Goal: Navigation & Orientation: Find specific page/section

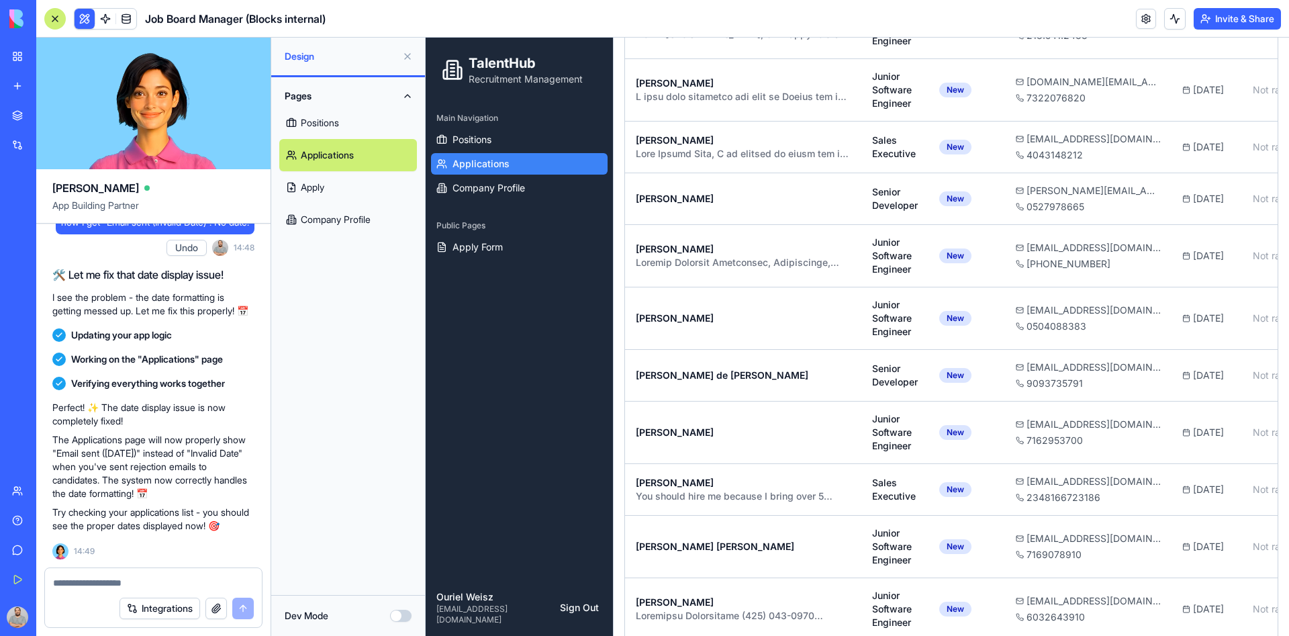
scroll to position [559, 0]
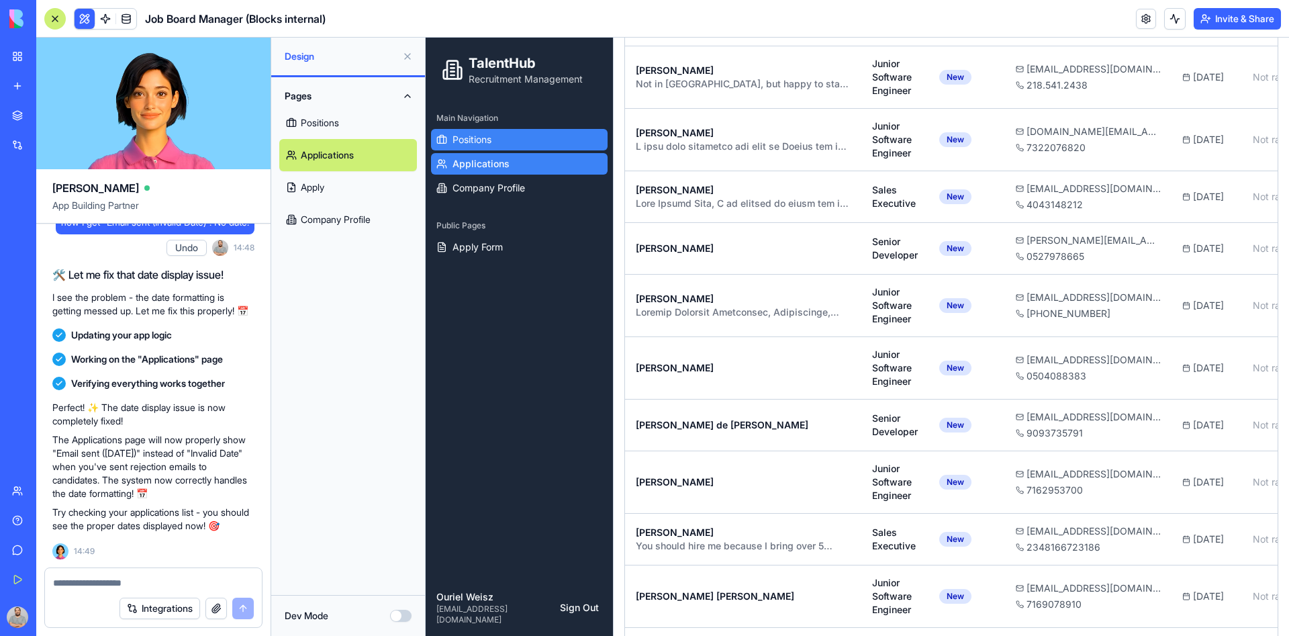
click at [468, 143] on span "Positions" at bounding box center [472, 139] width 39 height 13
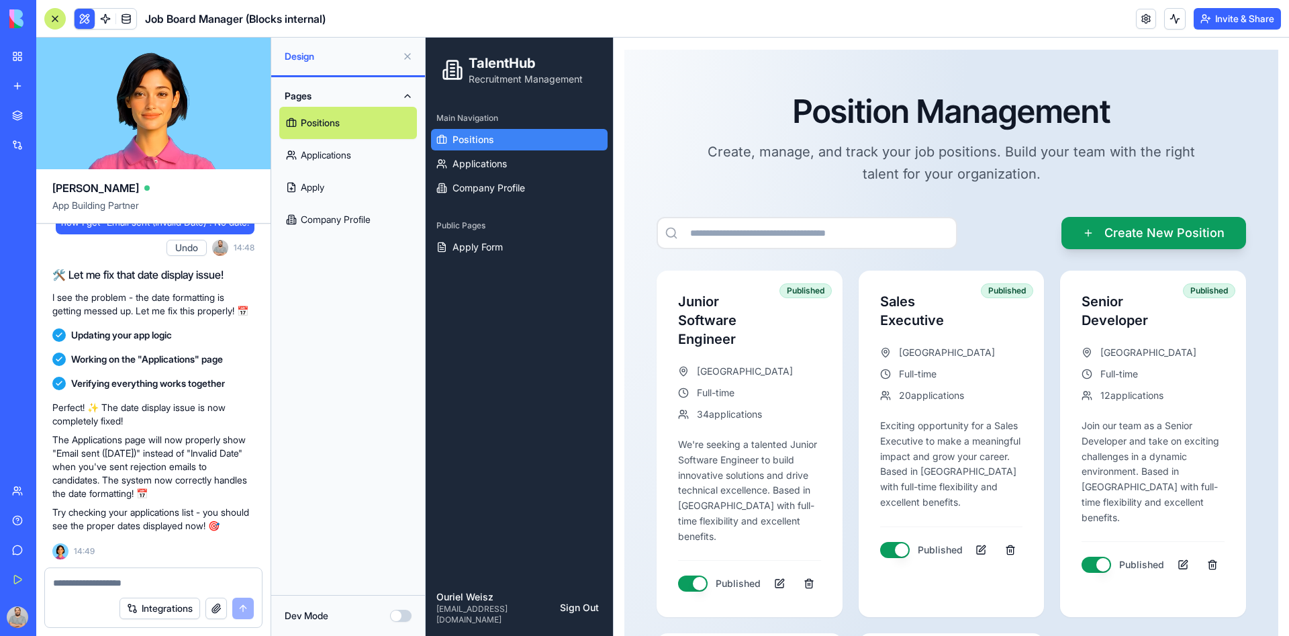
scroll to position [24, 0]
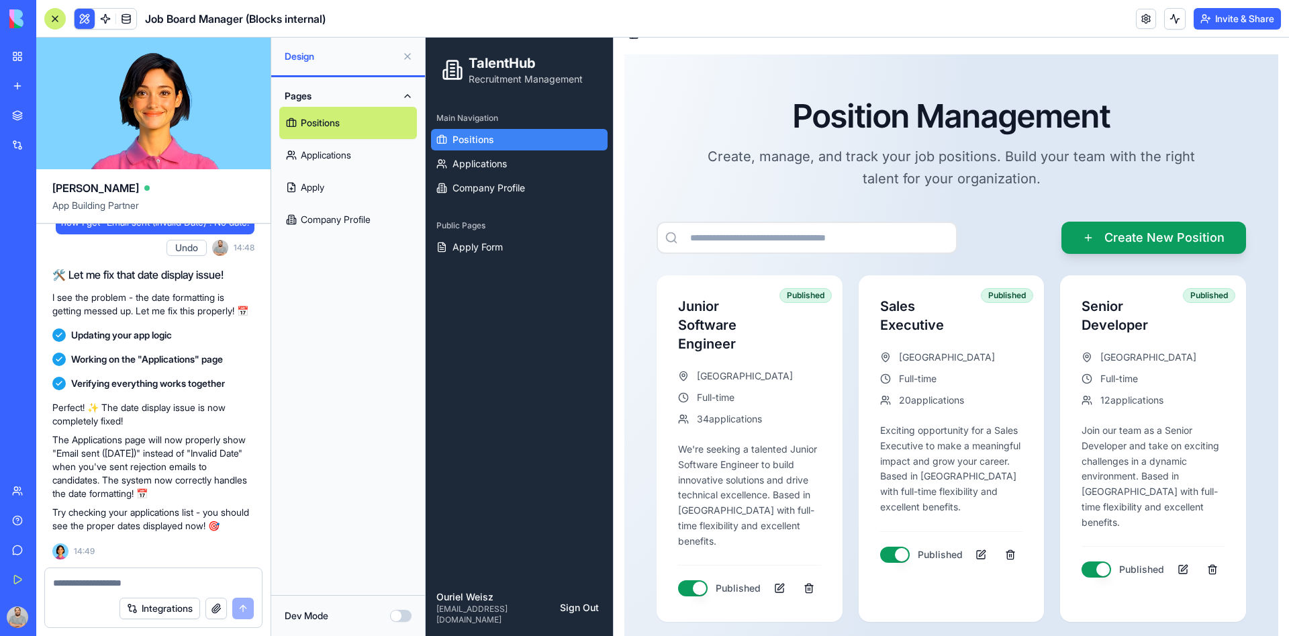
click at [313, 158] on link "Applications" at bounding box center [348, 155] width 138 height 32
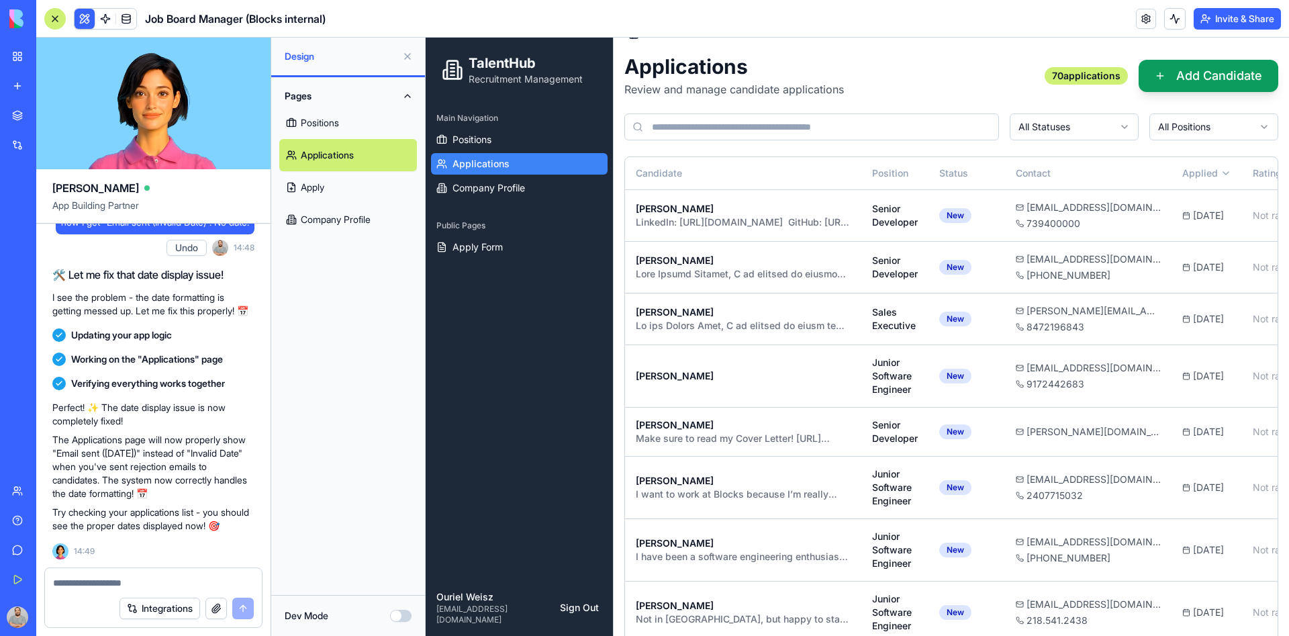
click at [318, 192] on link "Apply" at bounding box center [348, 187] width 138 height 32
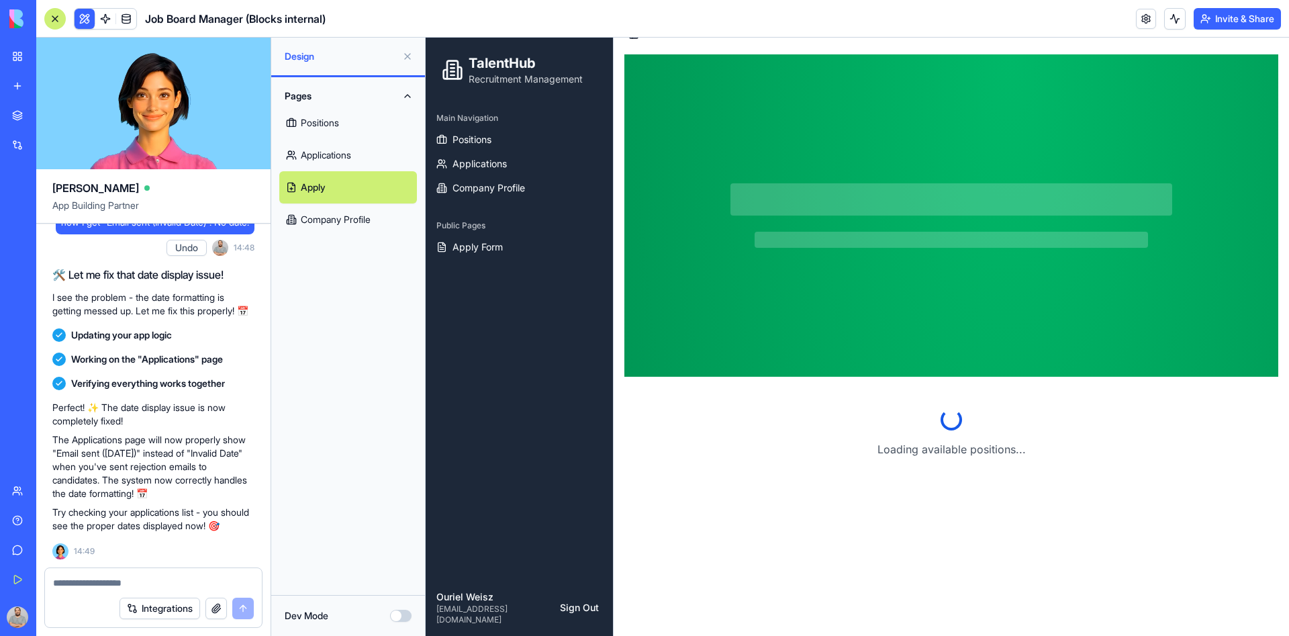
click at [320, 229] on link "Company Profile" at bounding box center [348, 219] width 138 height 32
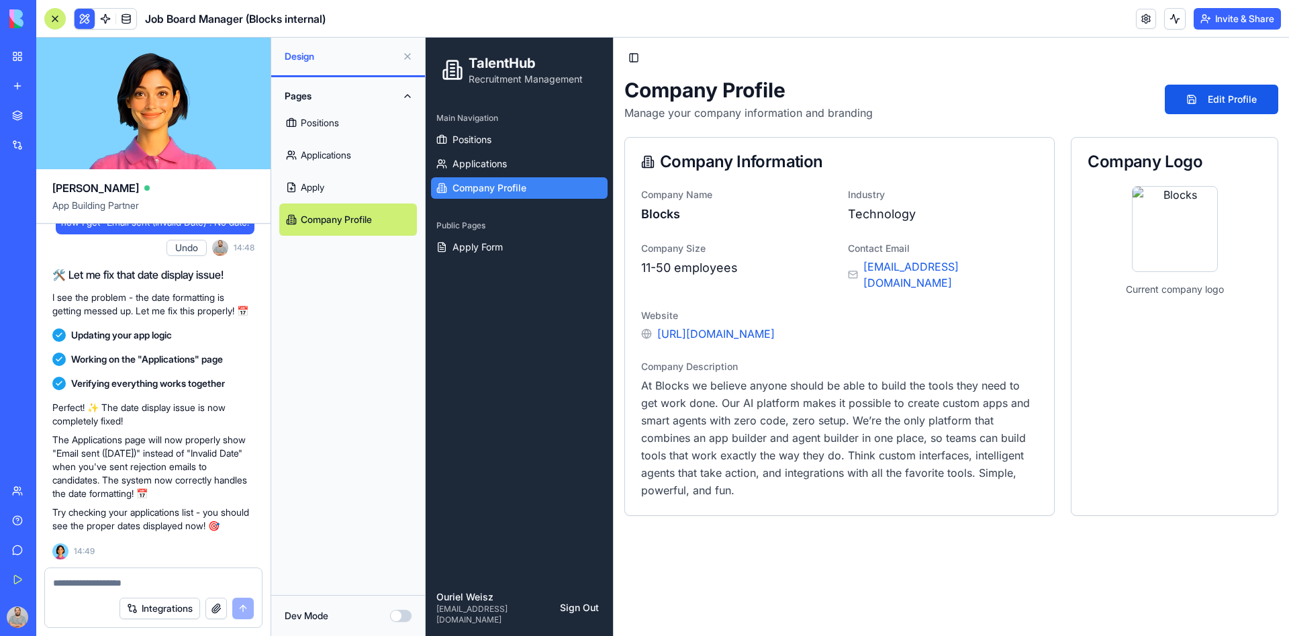
scroll to position [18886, 0]
